Goal: Use online tool/utility

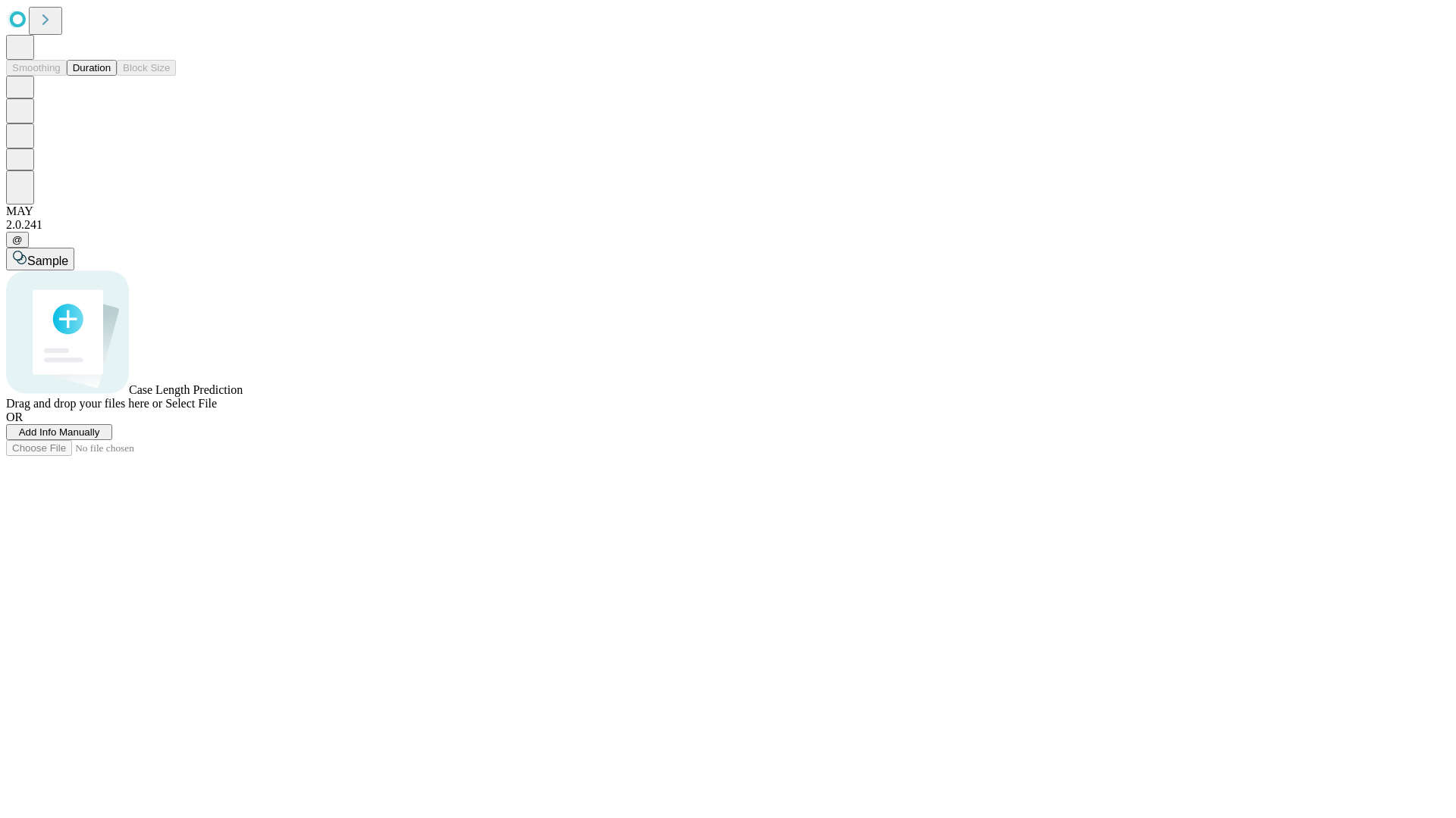
click at [217, 410] on span "Select File" at bounding box center [190, 404] width 52 height 13
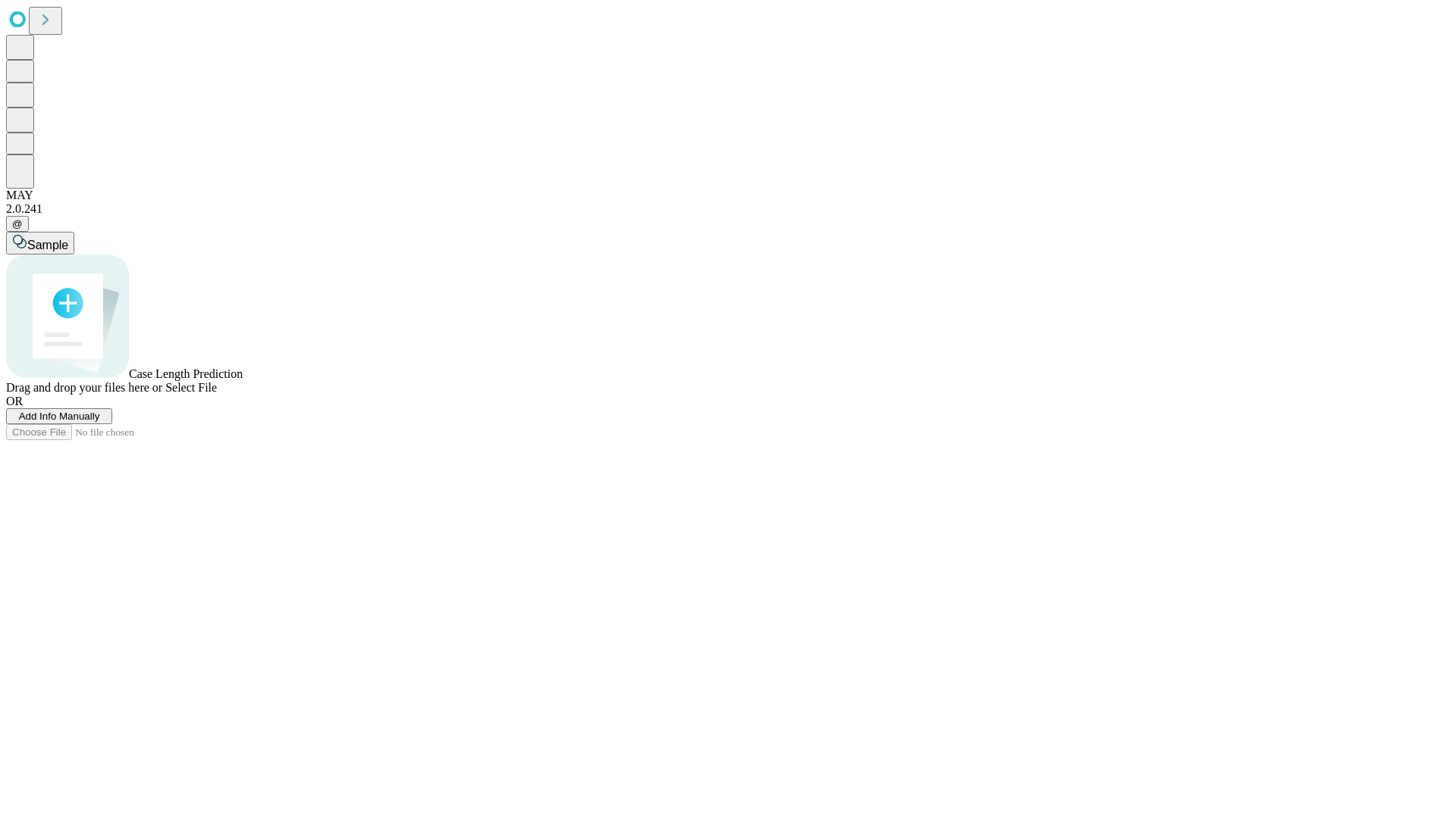
click at [217, 394] on span "Select File" at bounding box center [190, 388] width 52 height 13
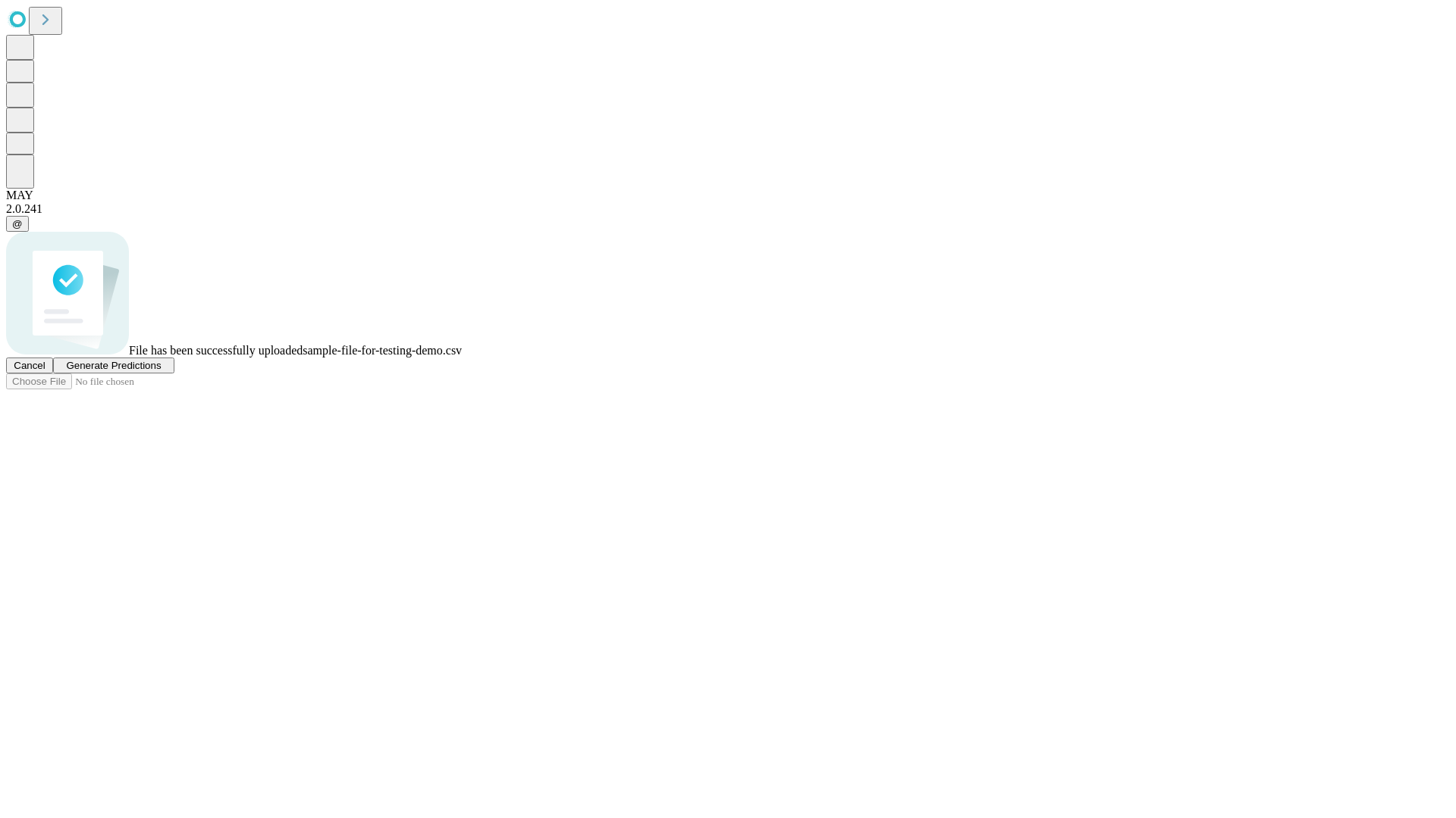
click at [161, 371] on span "Generate Predictions" at bounding box center [113, 365] width 95 height 11
